Goal: Information Seeking & Learning: Learn about a topic

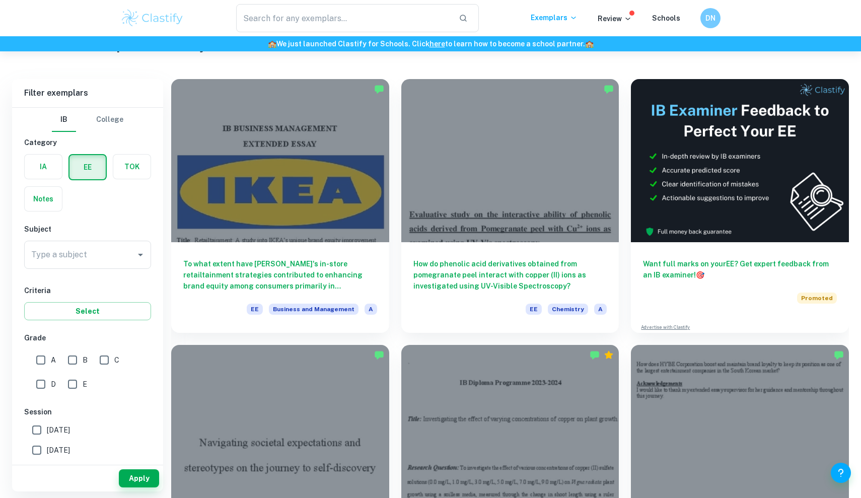
scroll to position [51, 0]
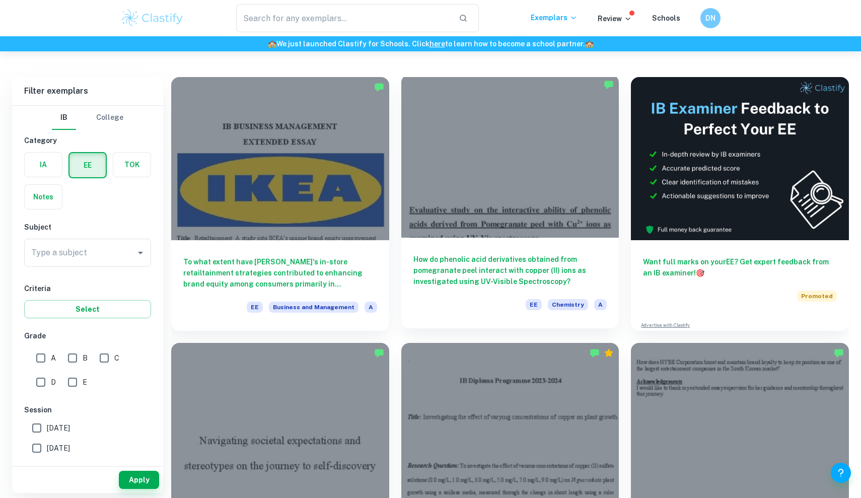
click at [489, 261] on h6 "How do phenolic acid derivatives obtained from pomegranate peel interact with c…" at bounding box center [510, 270] width 194 height 33
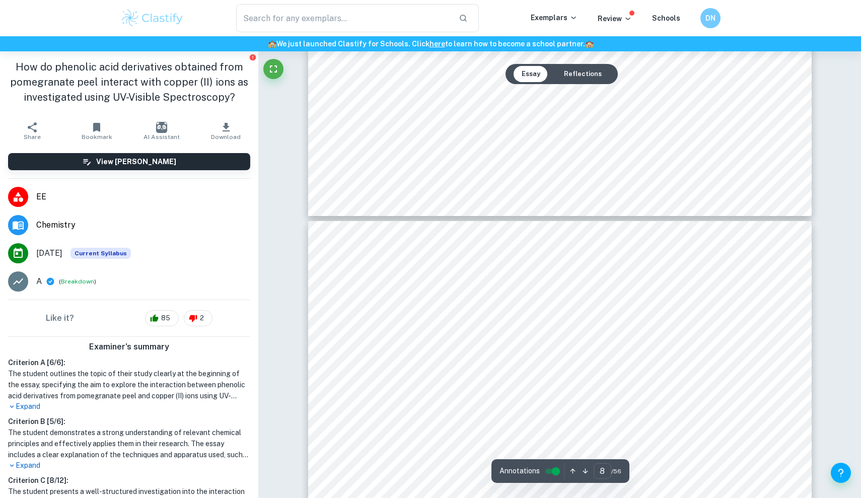
type input "7"
